Goal: Find specific page/section: Find specific page/section

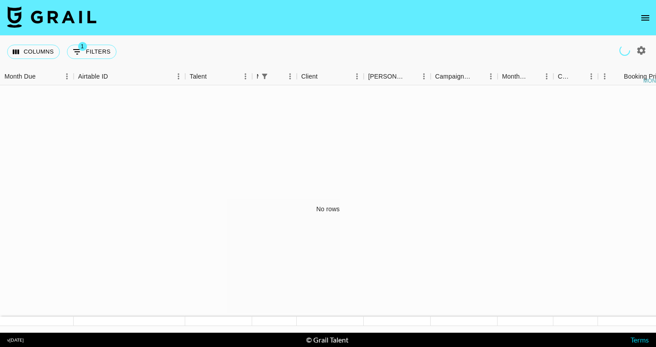
click at [645, 16] on icon "open drawer" at bounding box center [645, 18] width 11 height 11
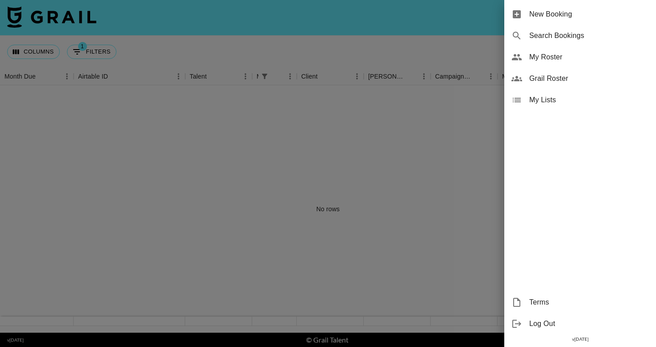
click at [320, 205] on div at bounding box center [328, 173] width 656 height 347
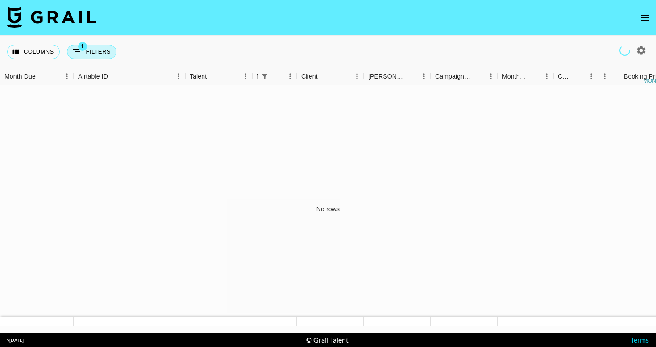
click at [79, 54] on icon "Show filters" at bounding box center [77, 51] width 11 height 11
select select "managerIds"
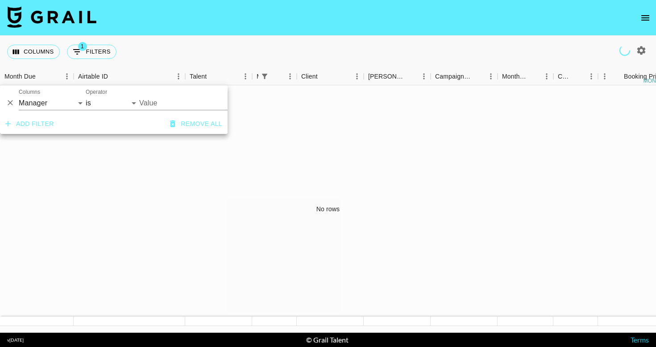
click at [167, 241] on div "No rows" at bounding box center [328, 208] width 656 height 247
